Goal: Navigation & Orientation: Find specific page/section

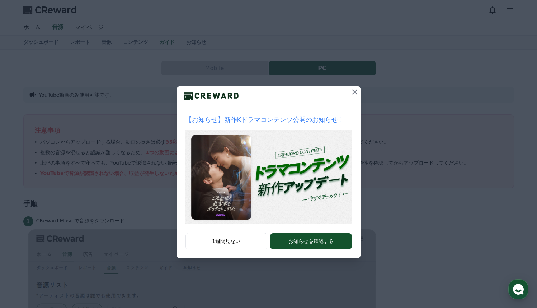
click at [357, 92] on icon at bounding box center [355, 92] width 9 height 9
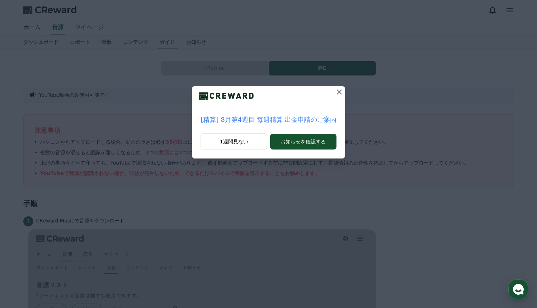
click at [339, 93] on icon at bounding box center [339, 91] width 5 height 5
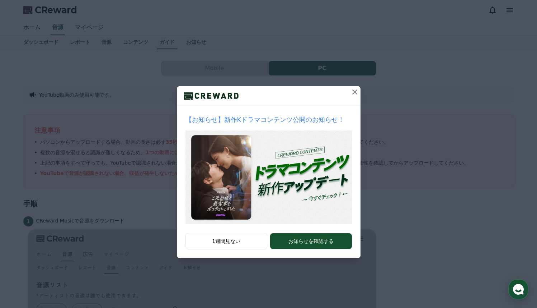
click at [356, 92] on icon at bounding box center [355, 92] width 9 height 9
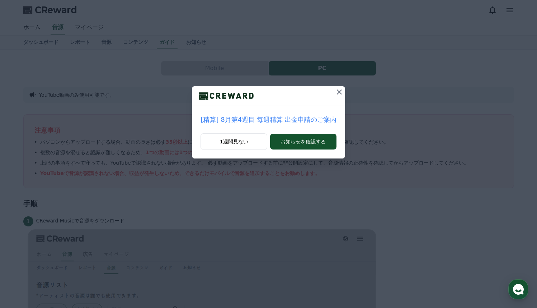
click at [340, 93] on icon at bounding box center [339, 92] width 9 height 9
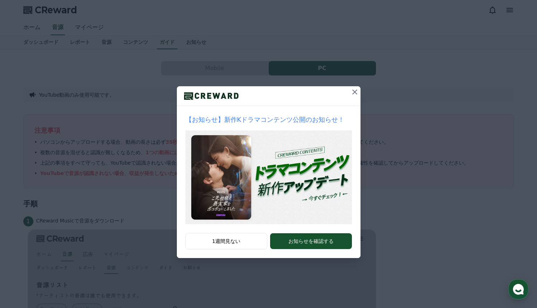
click at [381, 49] on div "【お知らせ】新作Kドラマコンテンツ公開のお知らせ！ 1週間見ない お知らせを確認する" at bounding box center [268, 134] width 537 height 269
click at [357, 94] on icon at bounding box center [354, 91] width 5 height 5
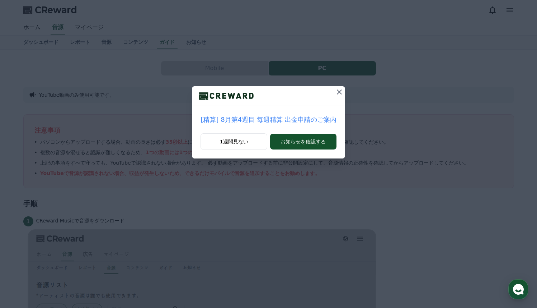
click at [338, 89] on icon at bounding box center [339, 92] width 9 height 9
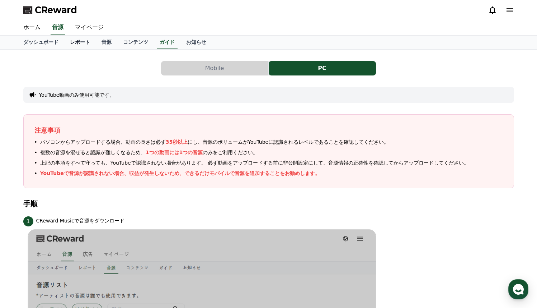
click at [78, 38] on link "レポート" at bounding box center [80, 43] width 32 height 14
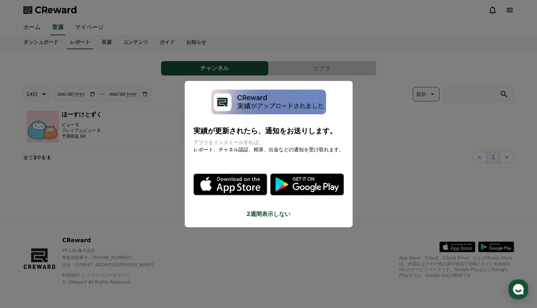
click at [393, 181] on button "close modal" at bounding box center [268, 154] width 537 height 308
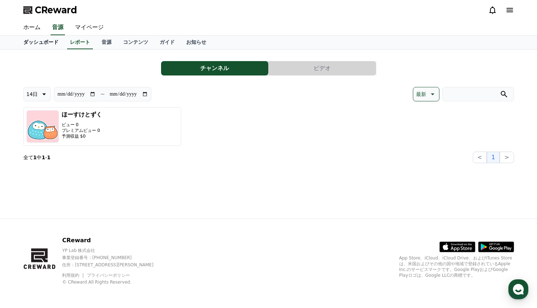
click at [43, 43] on link "ダッシュボード" at bounding box center [41, 43] width 47 height 14
